Goal: Navigation & Orientation: Find specific page/section

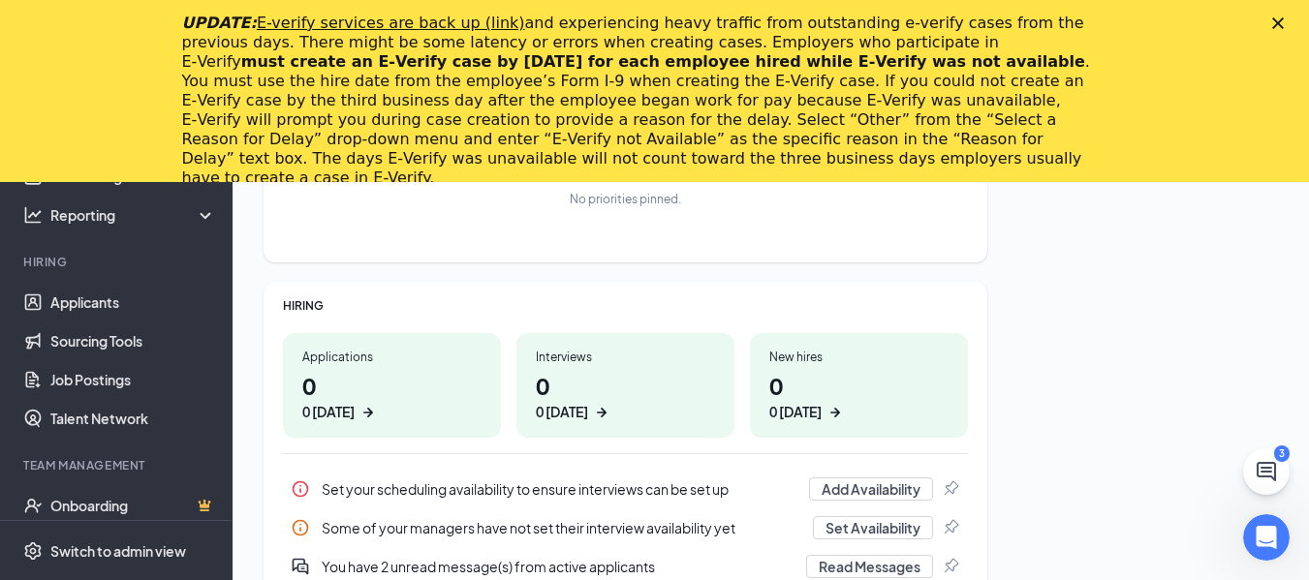
scroll to position [388, 0]
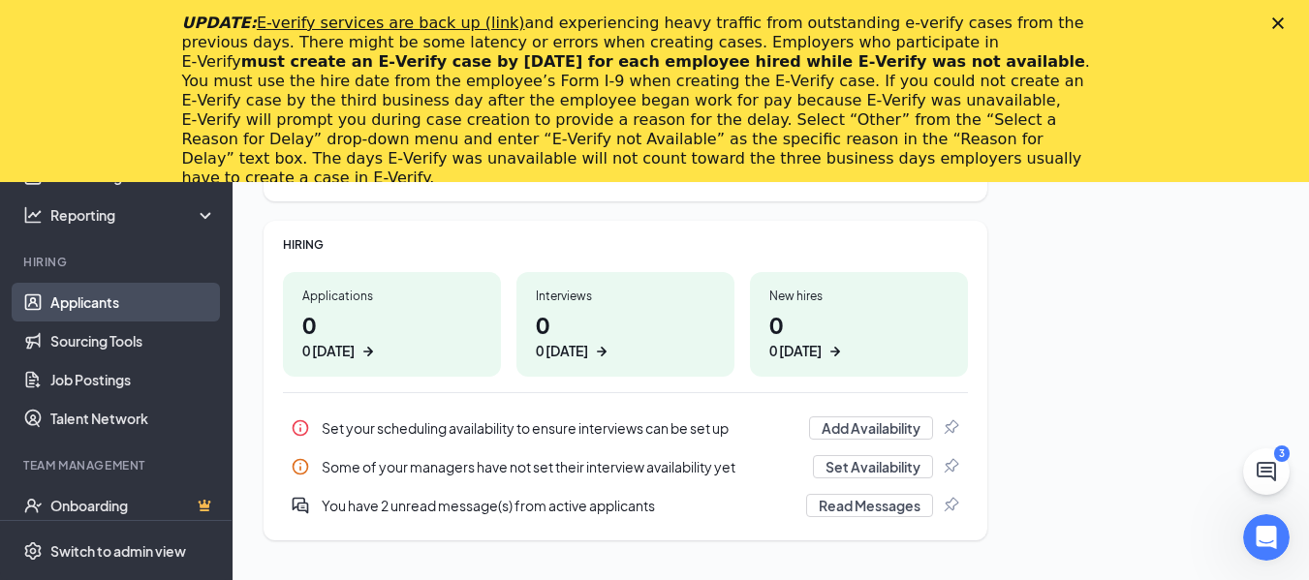
click at [74, 309] on link "Applicants" at bounding box center [133, 302] width 166 height 39
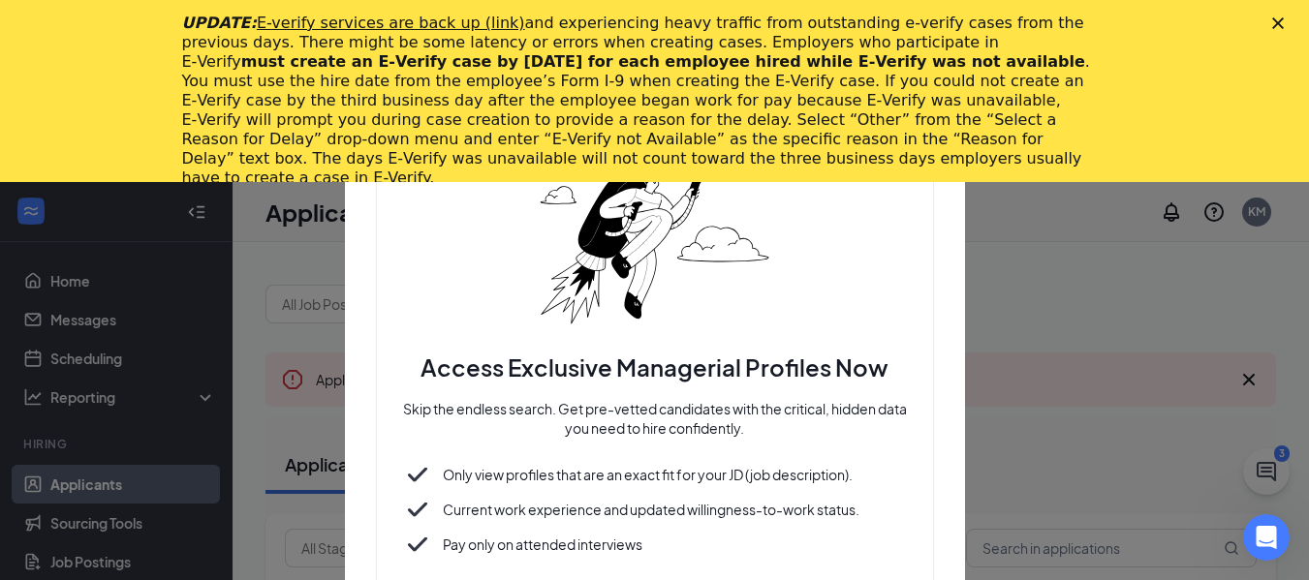
click at [1291, 22] on div "Close" at bounding box center [1281, 23] width 19 height 12
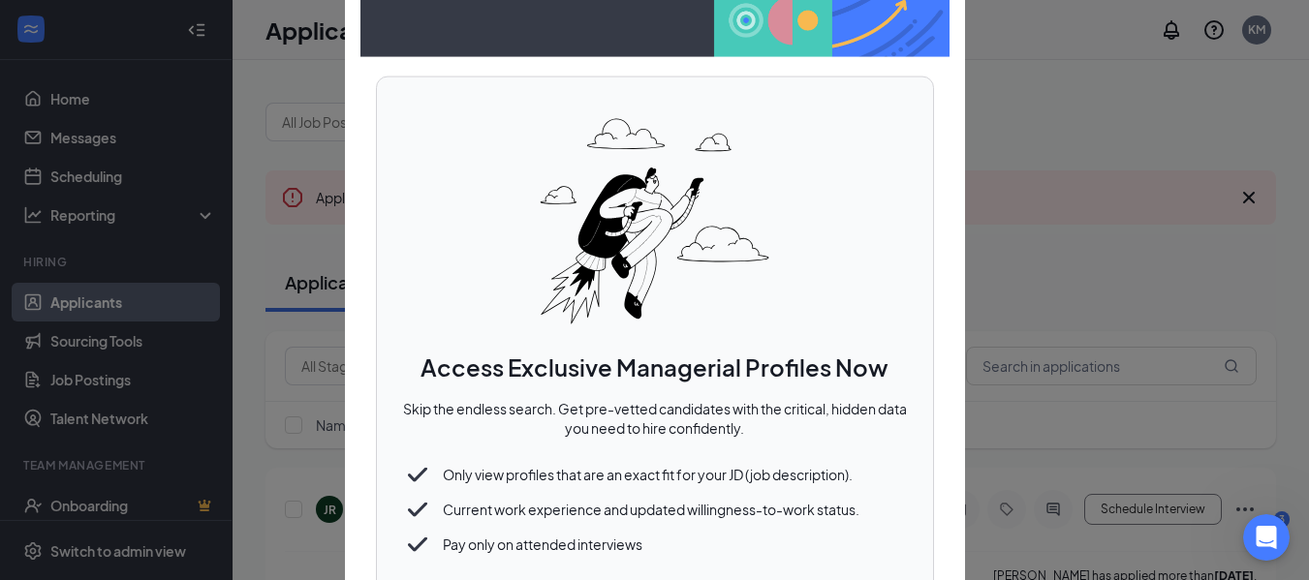
drag, startPoint x: 777, startPoint y: 477, endPoint x: 832, endPoint y: 385, distance: 107.3
click at [830, 386] on div "Access Exclusive Managerial Profiles Now Skip the endless search. Get pre-vette…" at bounding box center [655, 366] width 558 height 578
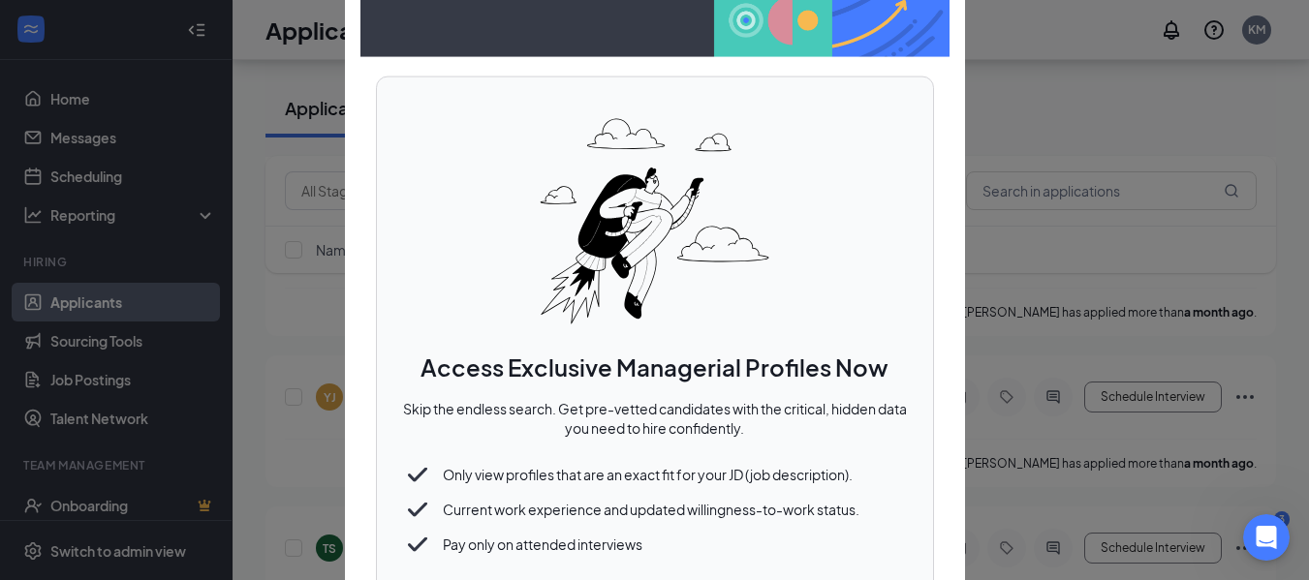
click at [866, 243] on div "Access Exclusive Managerial Profiles Now Skip the endless search. Get pre-vette…" at bounding box center [655, 366] width 558 height 578
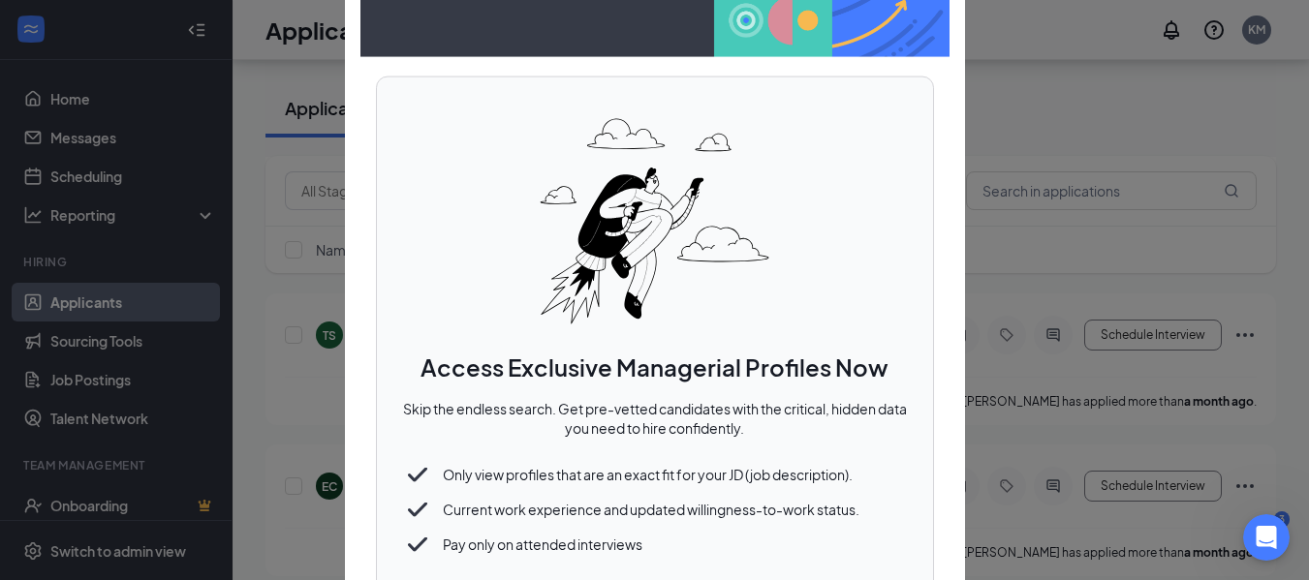
scroll to position [5333, 0]
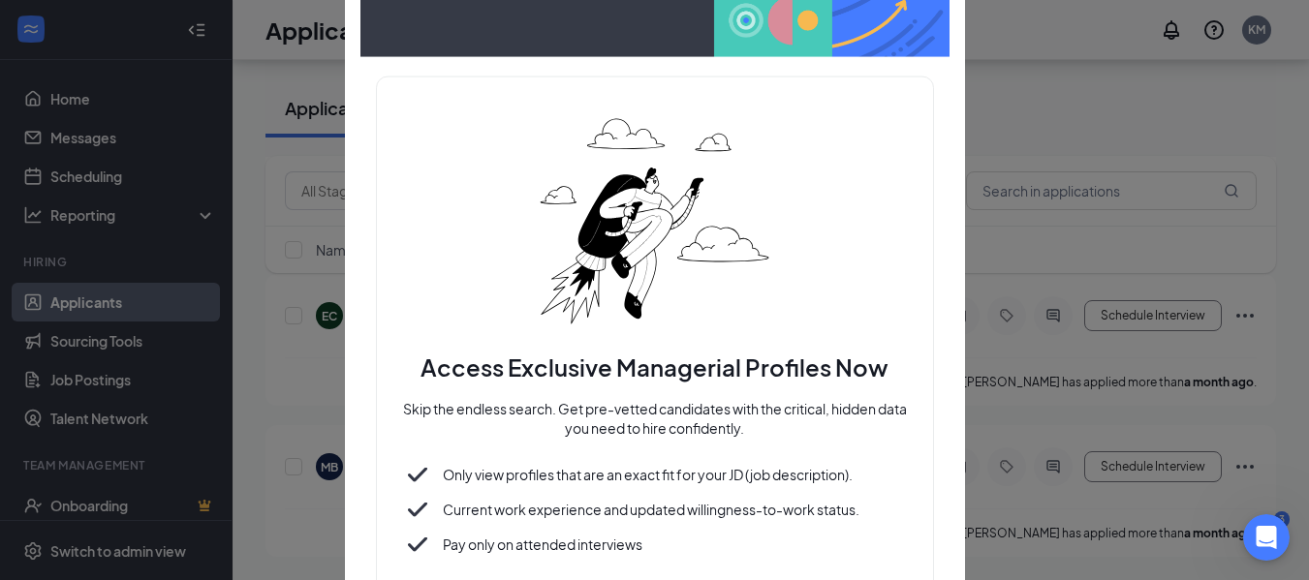
click at [950, 363] on div "Access Exclusive Managerial Profiles Now Skip the endless search. Get pre-vette…" at bounding box center [655, 290] width 620 height 792
click at [858, 391] on div "Access Exclusive Managerial Profiles Now Skip the endless search. Get pre-vette…" at bounding box center [655, 404] width 510 height 107
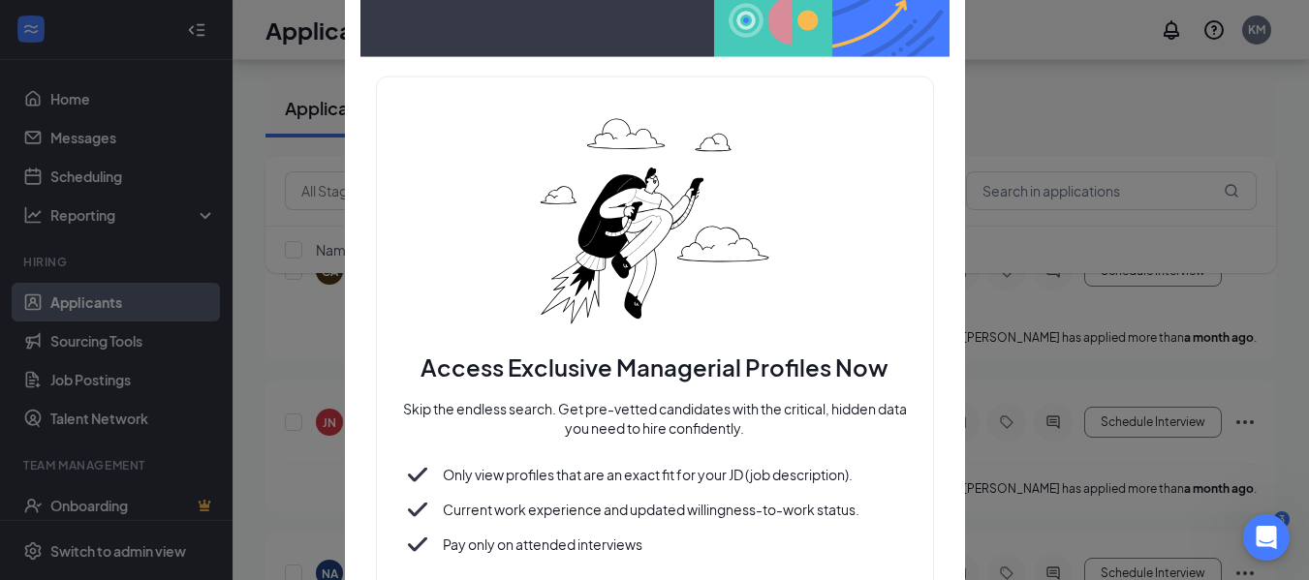
scroll to position [4073, 0]
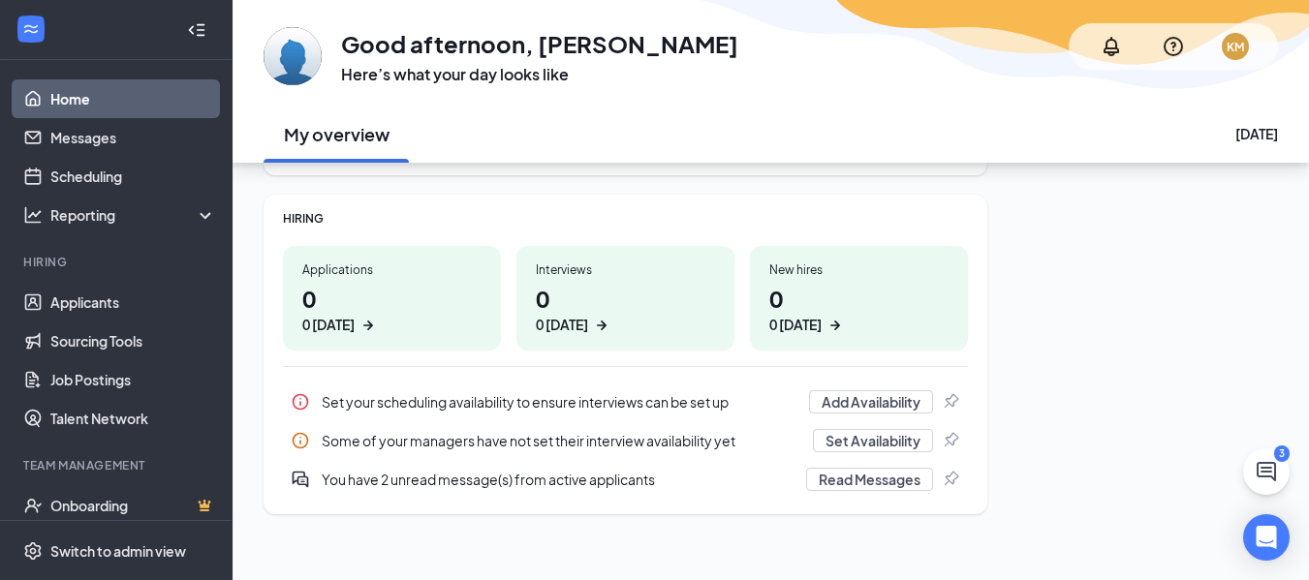
scroll to position [243, 0]
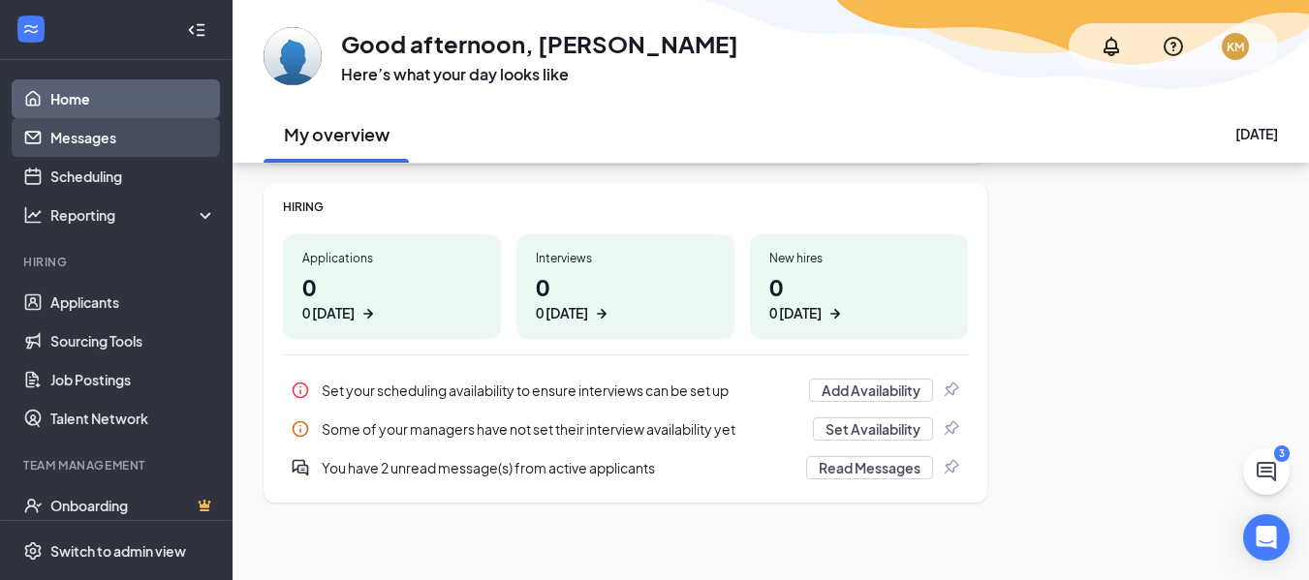
click at [62, 149] on link "Messages" at bounding box center [133, 137] width 166 height 39
